Goal: Task Accomplishment & Management: Manage account settings

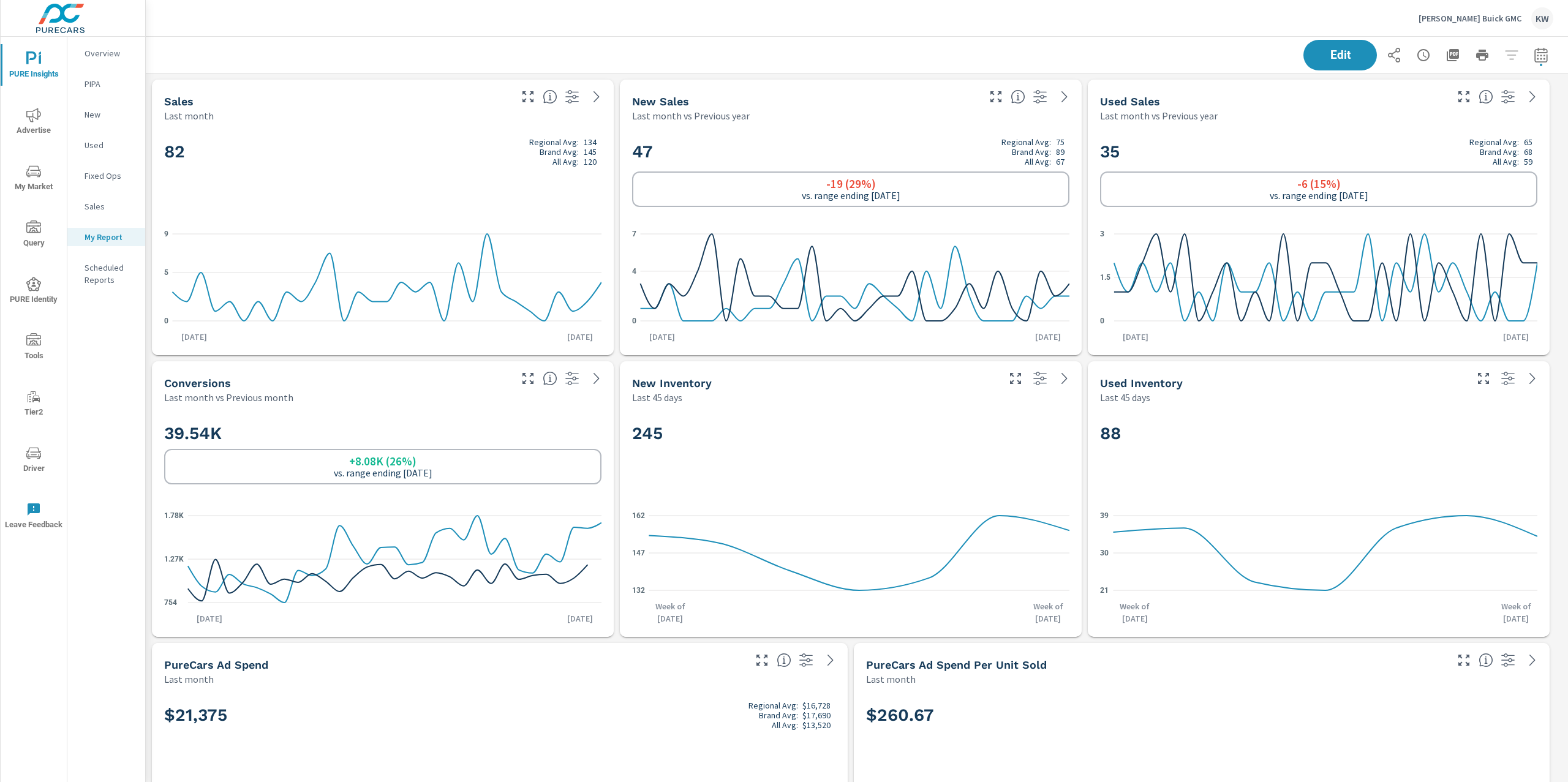
scroll to position [7356, 1436]
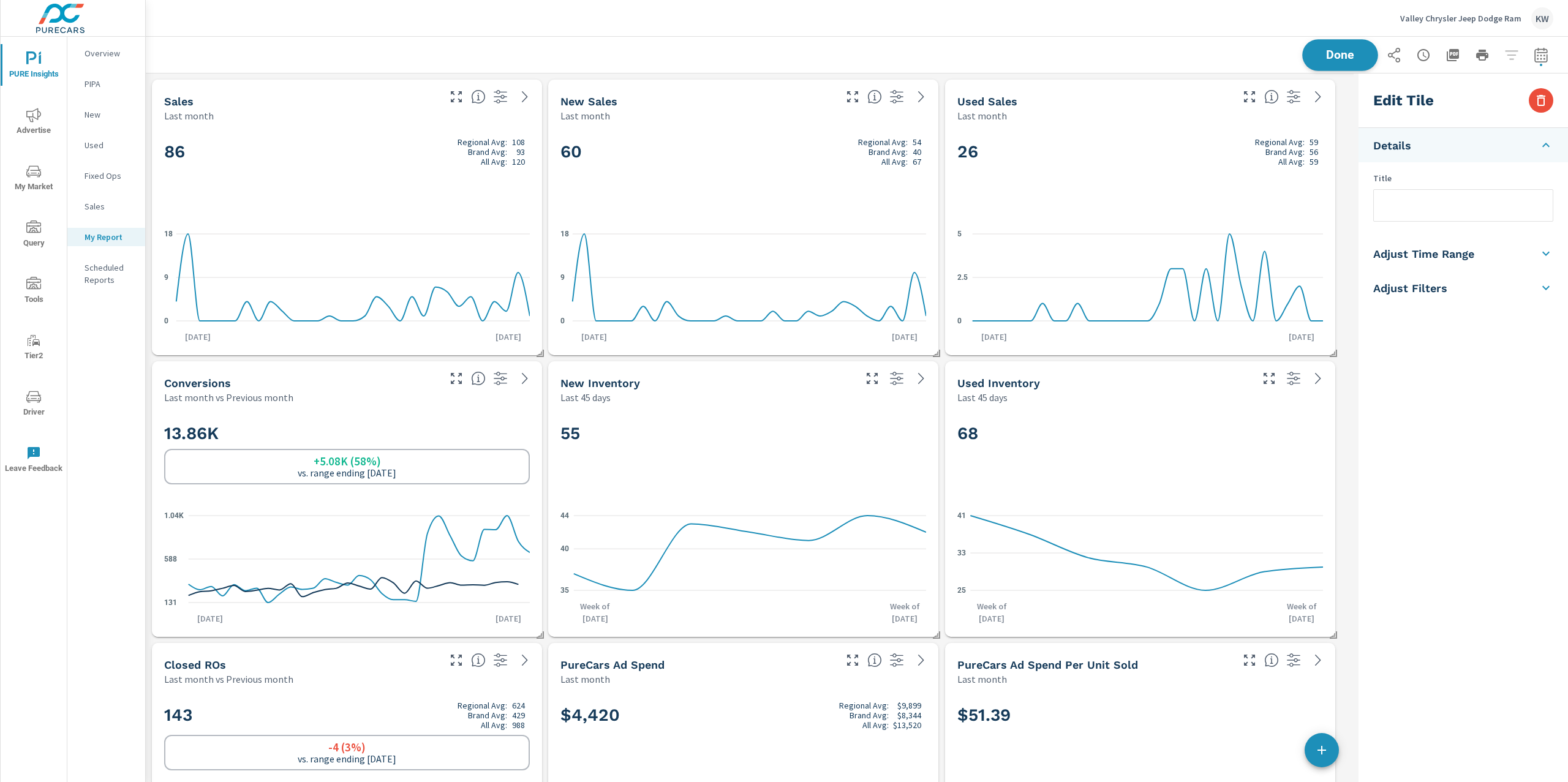
scroll to position [5102, 1221]
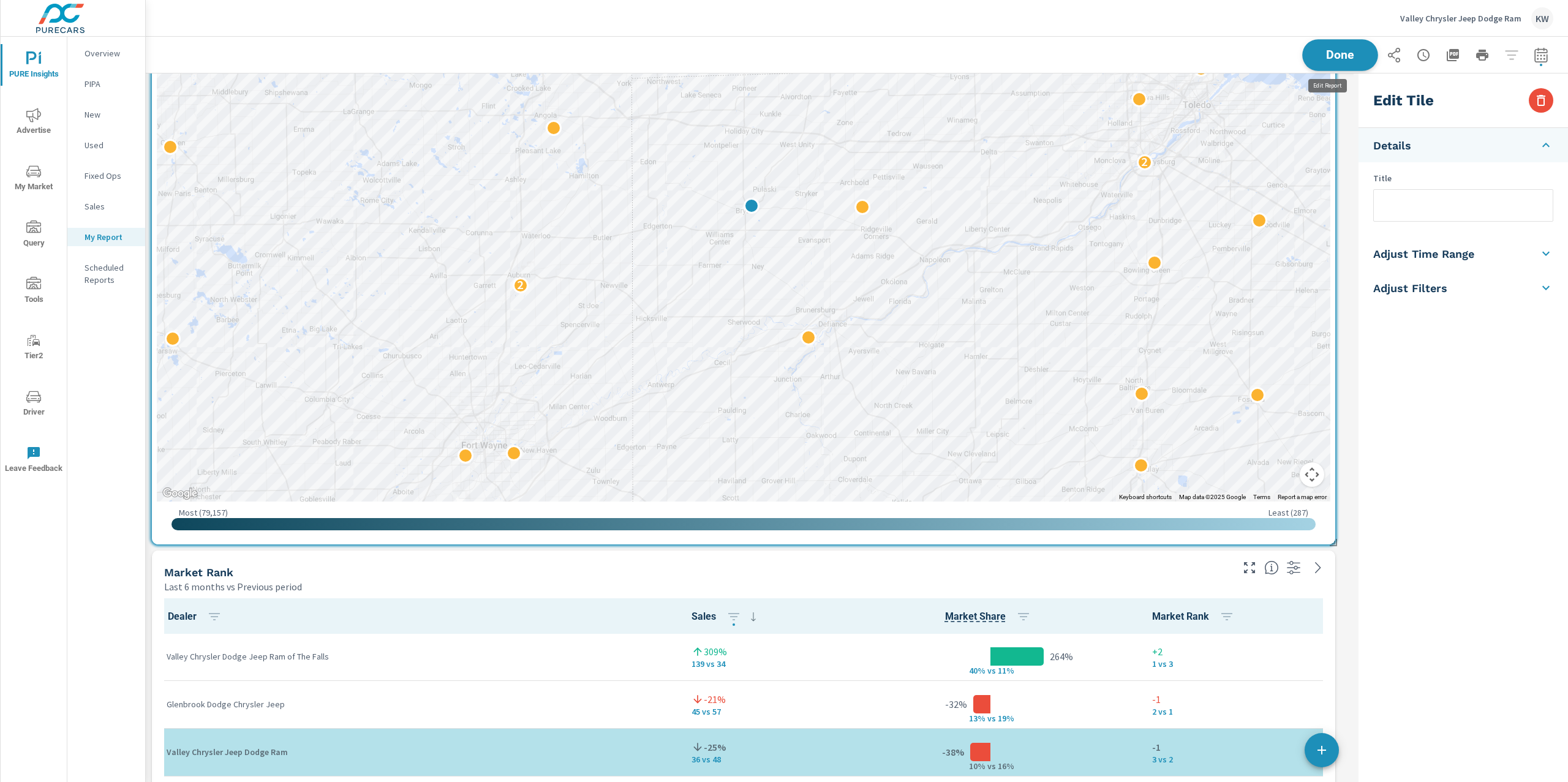
click at [1331, 56] on span "Done" at bounding box center [1340, 55] width 50 height 11
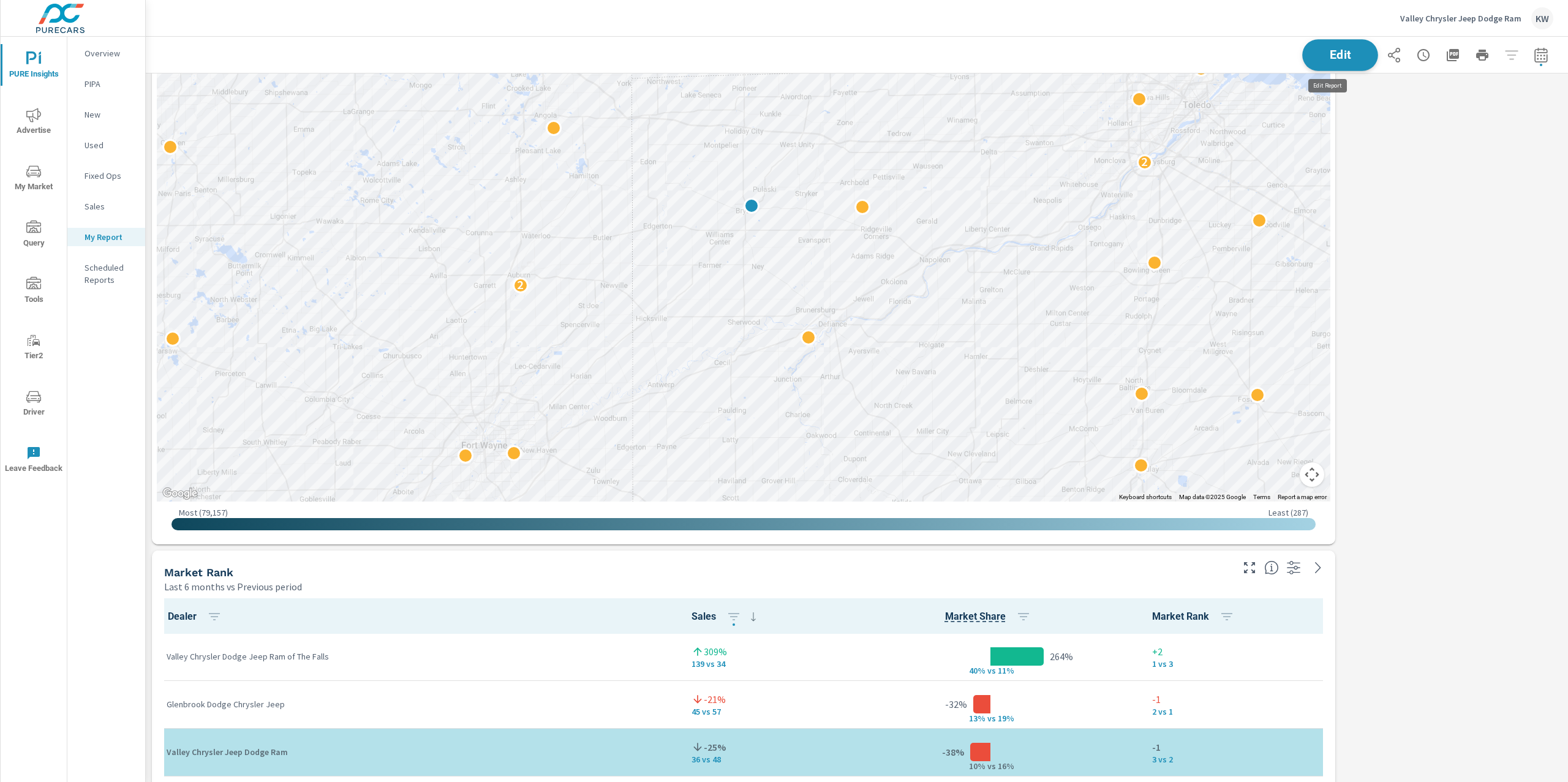
scroll to position [6, 6]
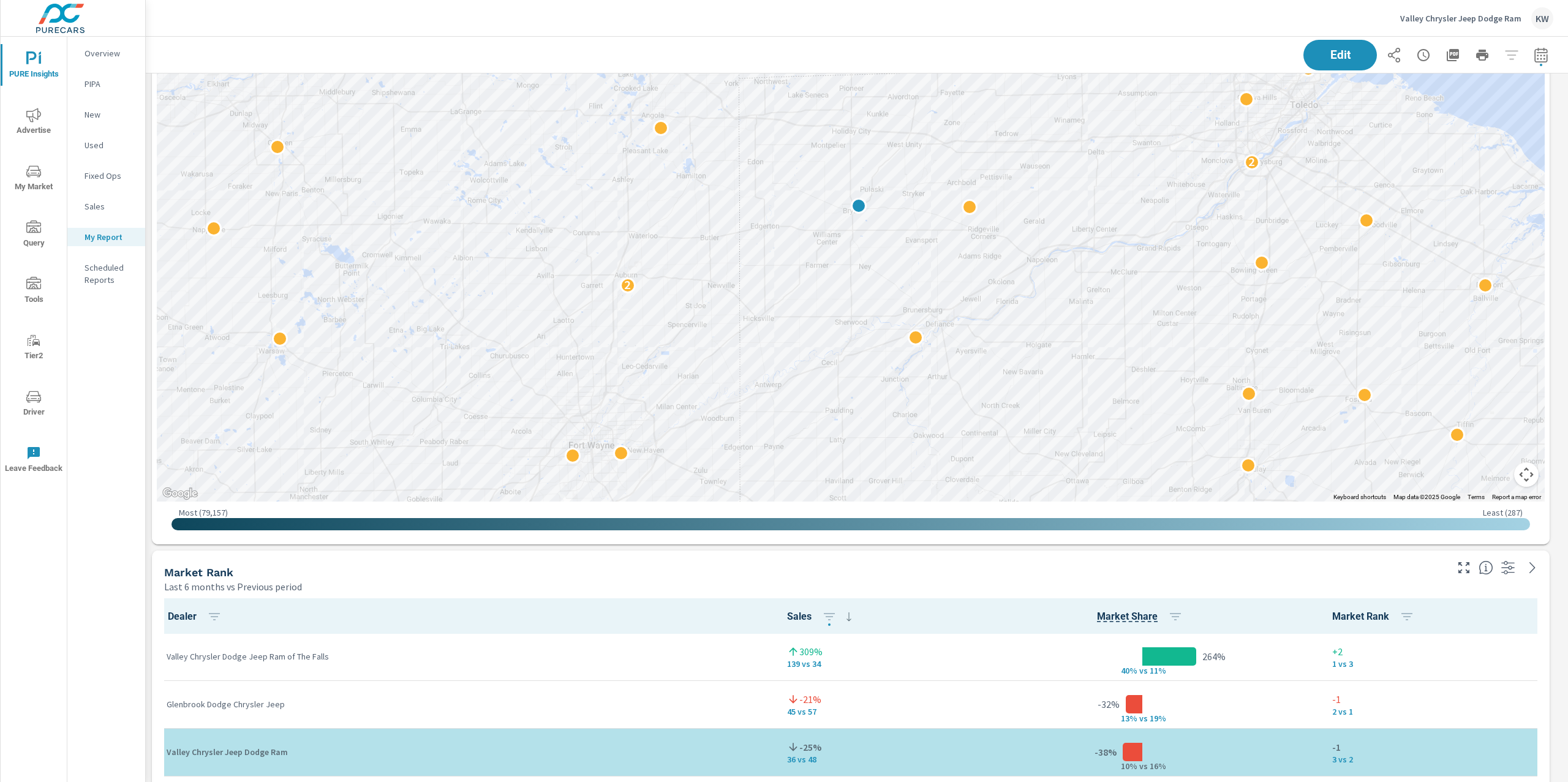
scroll to position [5102, 1436]
click at [1471, 21] on p "Valley Chrysler Jeep Dodge Ram" at bounding box center [1460, 18] width 122 height 11
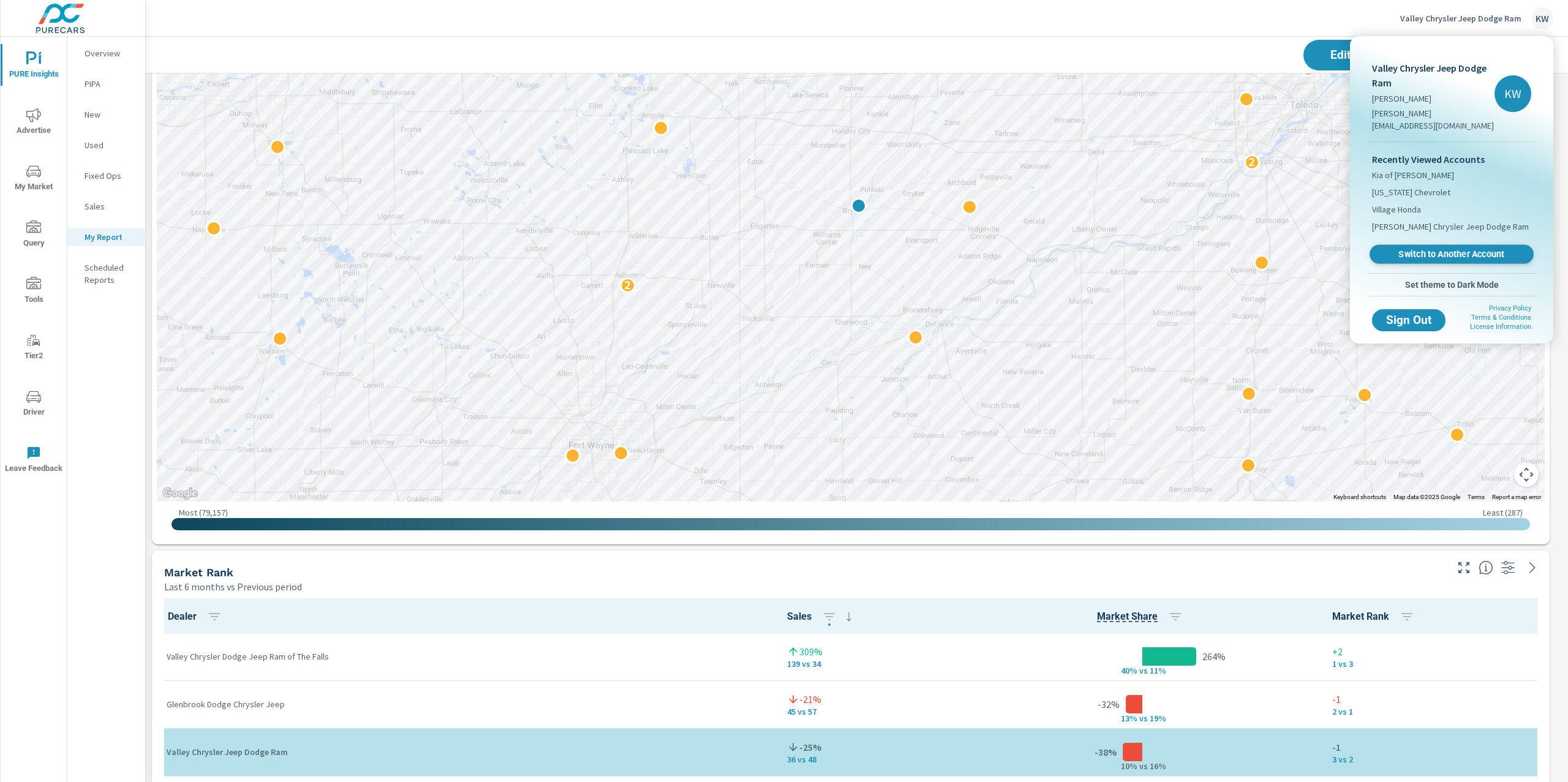
click at [1432, 249] on span "Switch to Another Account" at bounding box center [1451, 255] width 150 height 11
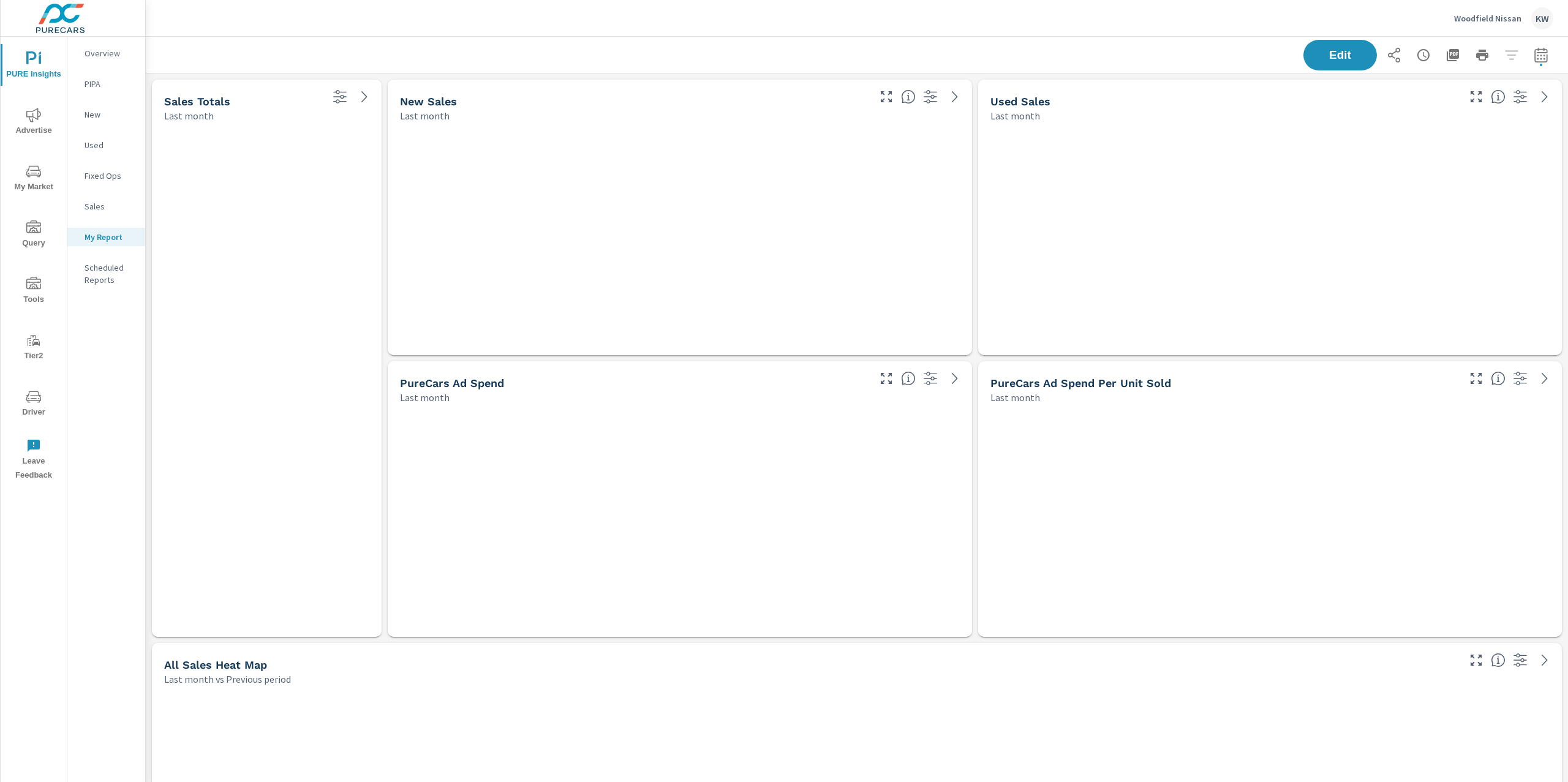
scroll to position [5242, 1436]
